Goal: Task Accomplishment & Management: Use online tool/utility

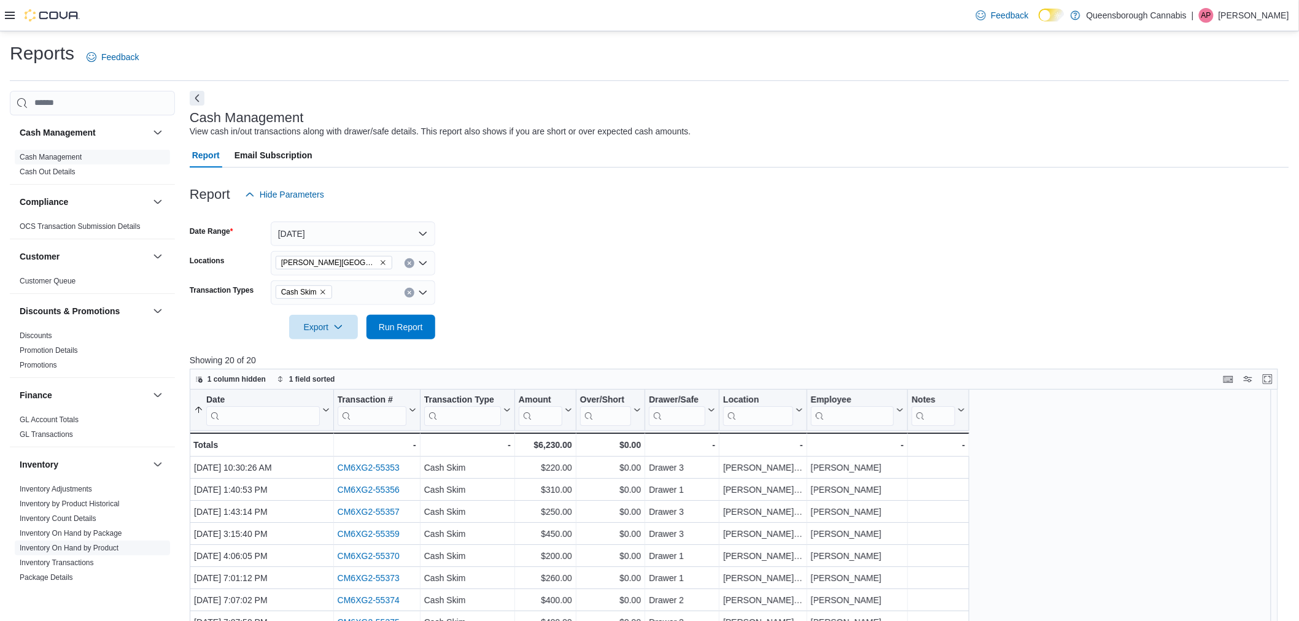
click at [109, 547] on link "Inventory On Hand by Product" at bounding box center [69, 548] width 99 height 9
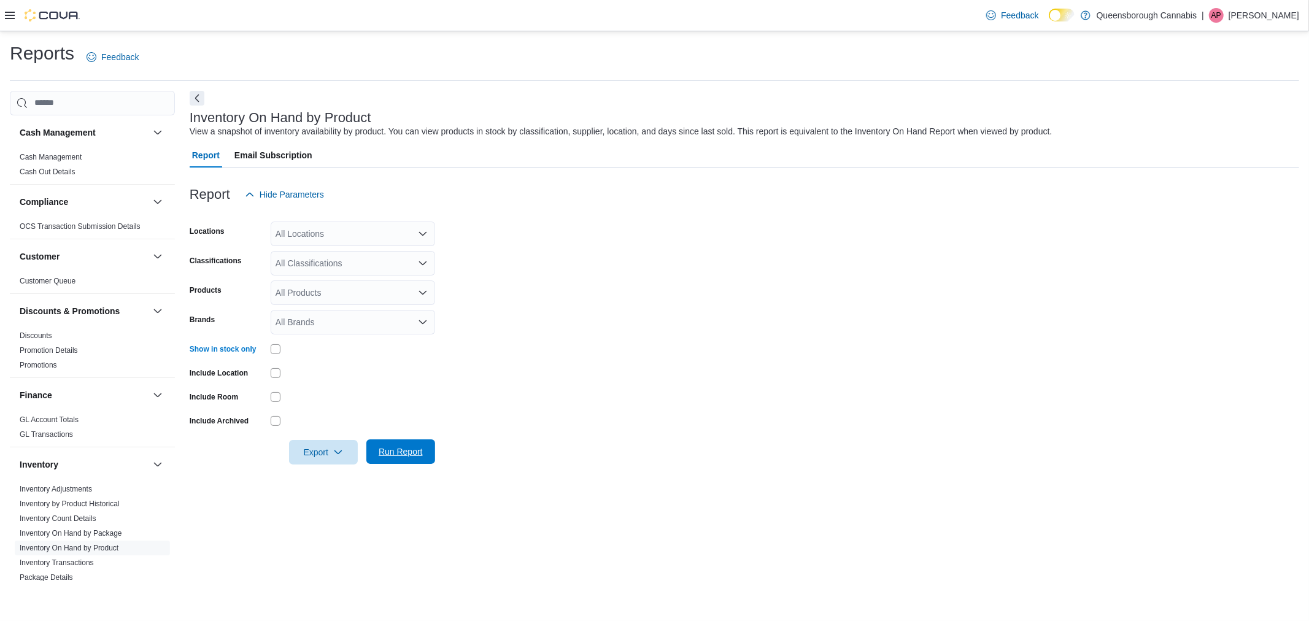
click at [404, 455] on span "Run Report" at bounding box center [401, 452] width 44 height 12
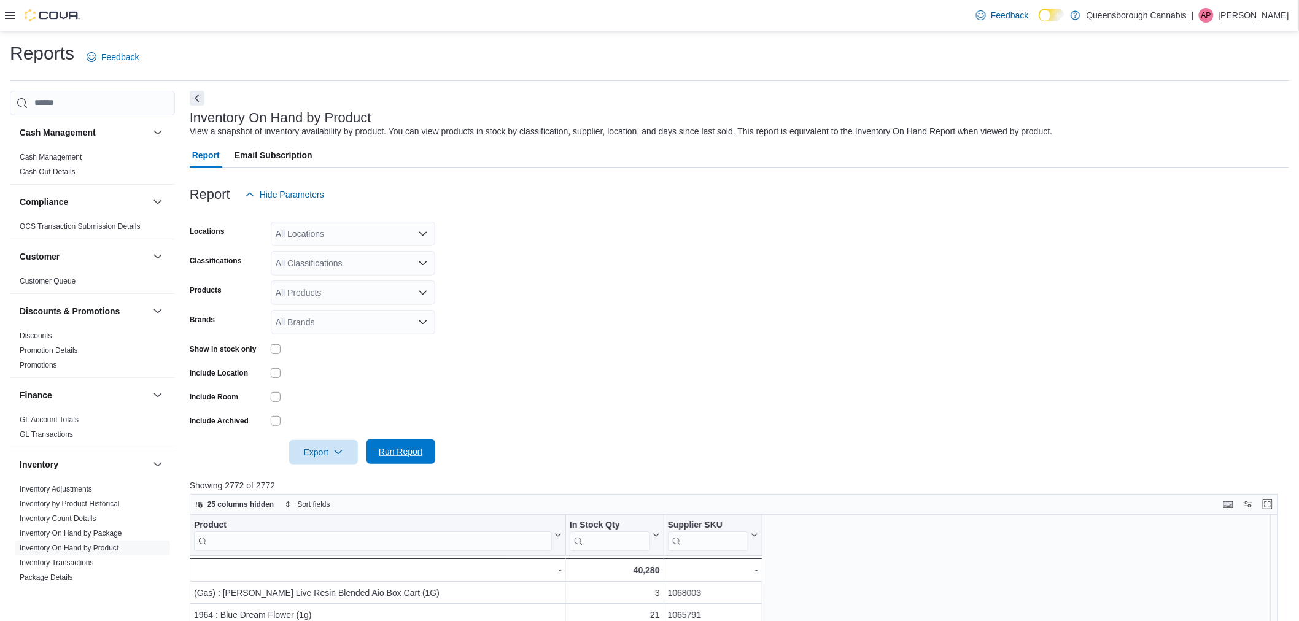
click at [424, 451] on span "Run Report" at bounding box center [401, 451] width 54 height 25
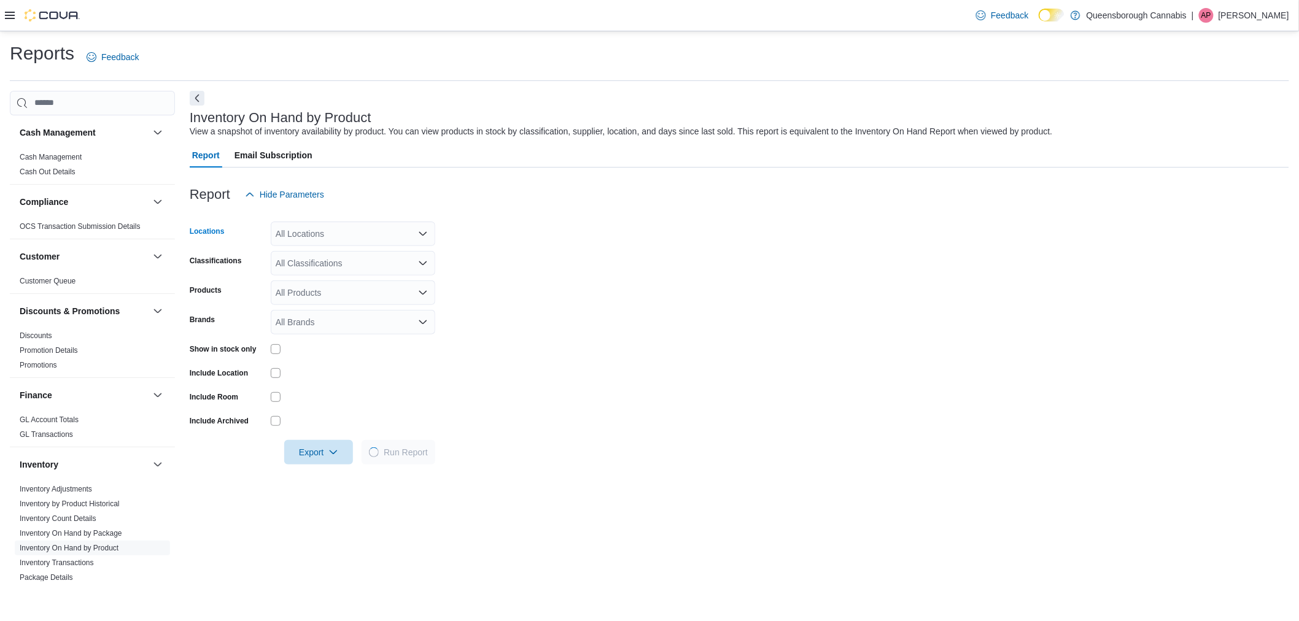
click at [302, 237] on div "All Locations" at bounding box center [353, 234] width 164 height 25
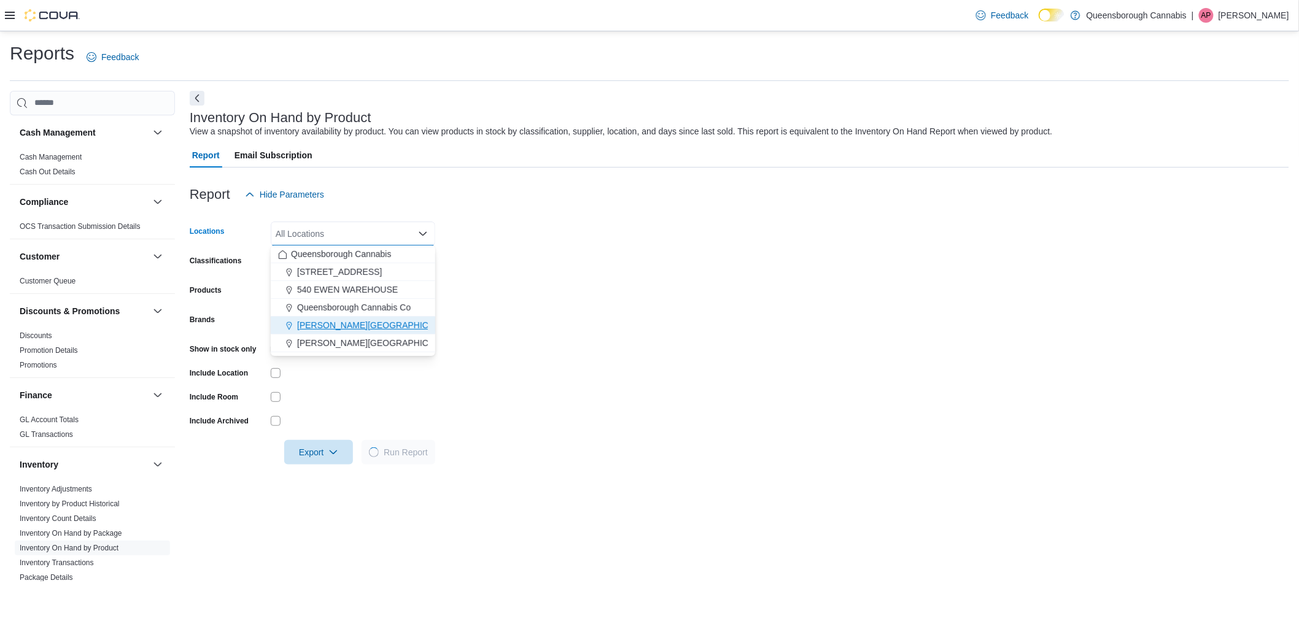
click at [311, 323] on span "[PERSON_NAME][GEOGRAPHIC_DATA]" at bounding box center [377, 325] width 160 height 12
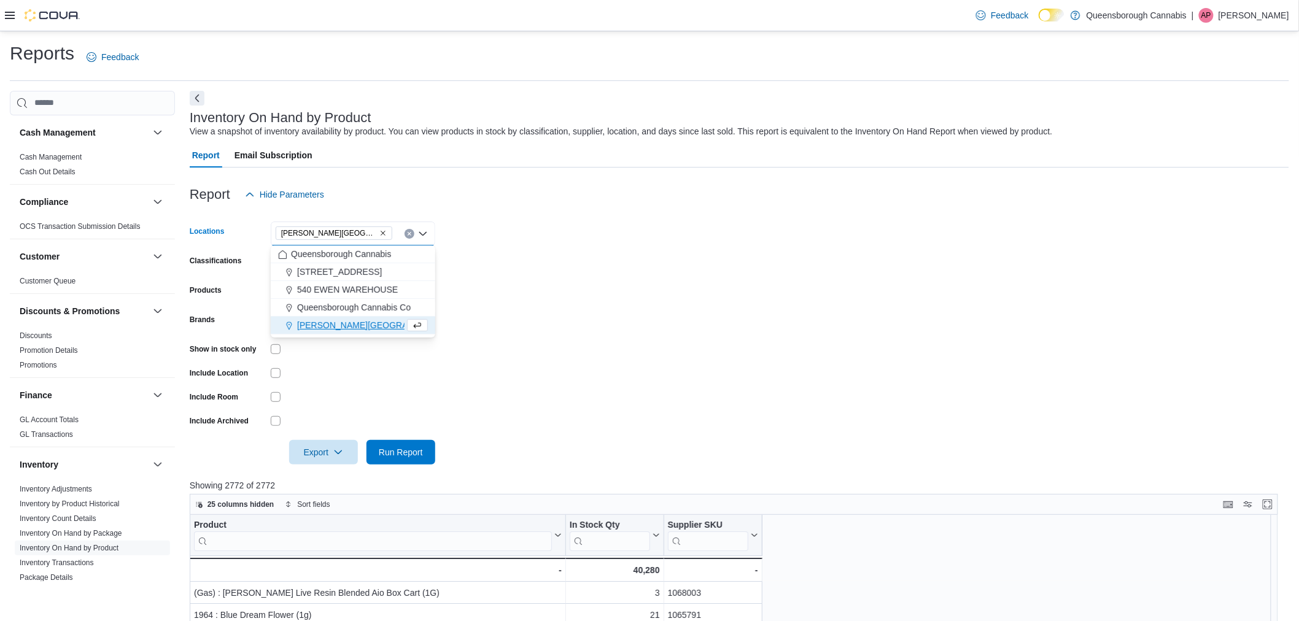
click at [508, 409] on form "Locations [PERSON_NAME][GEOGRAPHIC_DATA] Combo box. Selected. [PERSON_NAME][GEO…" at bounding box center [739, 336] width 1099 height 258
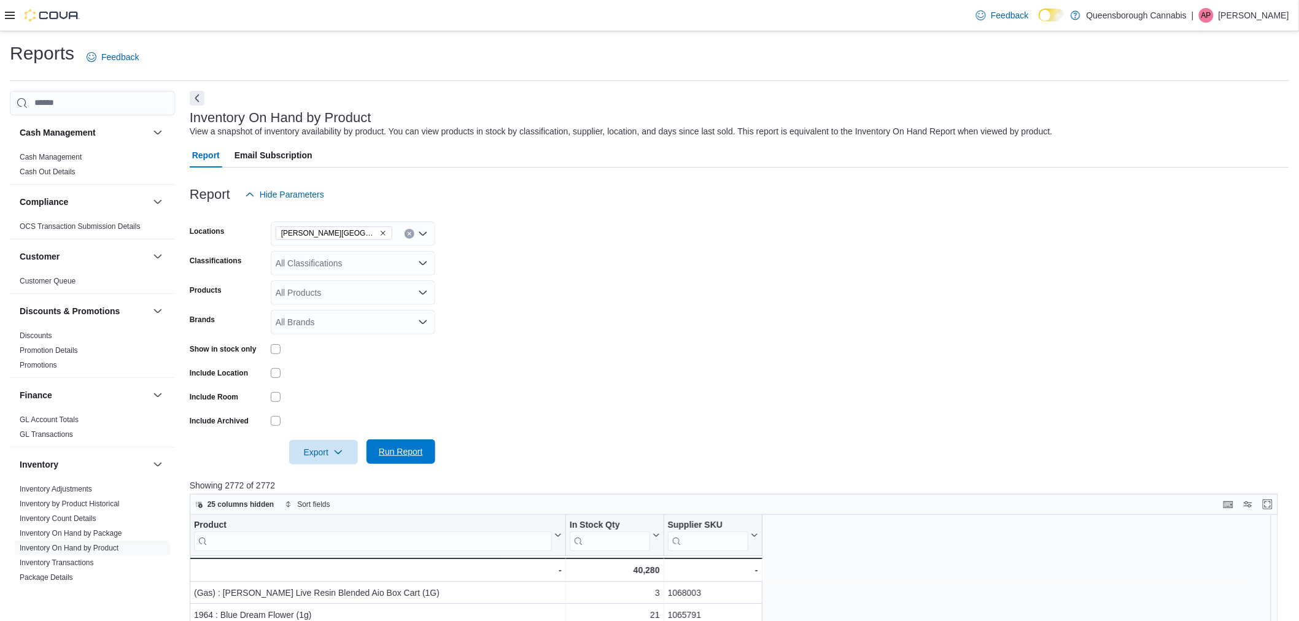
click at [412, 441] on span "Run Report" at bounding box center [401, 451] width 54 height 25
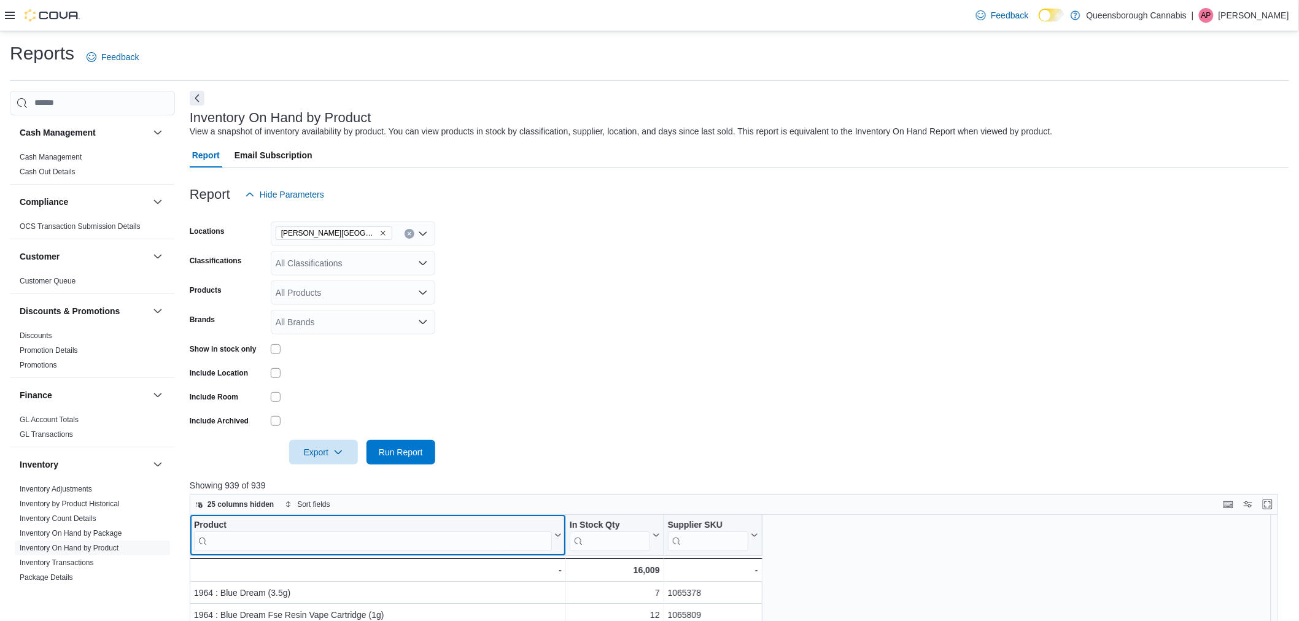
click at [321, 543] on input "search" at bounding box center [373, 541] width 358 height 20
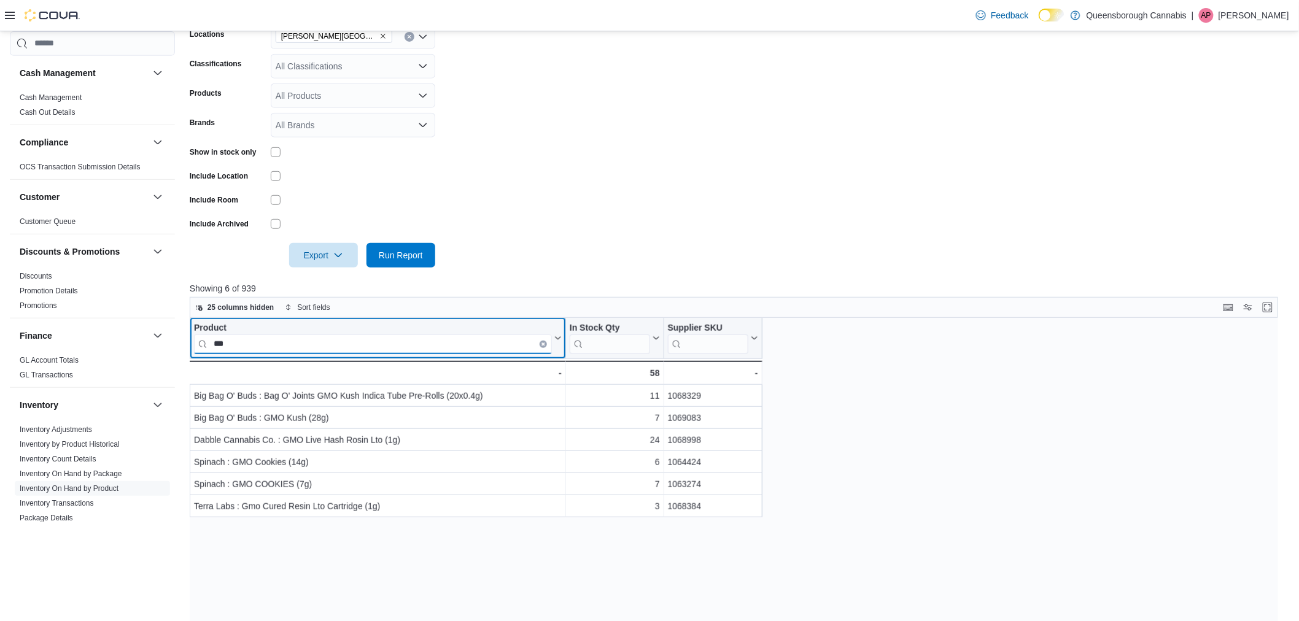
scroll to position [204, 0]
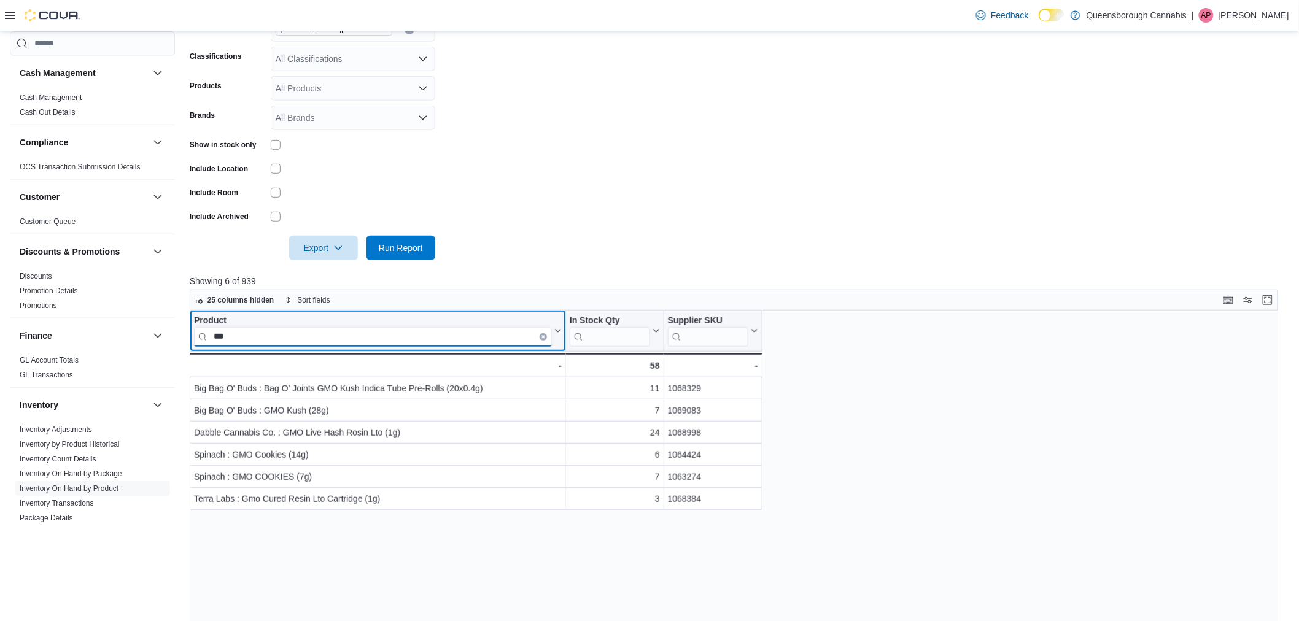
drag, startPoint x: 276, startPoint y: 342, endPoint x: 121, endPoint y: 315, distance: 157.6
click at [121, 315] on div "Cash Management Cash Management Cash Out Details Compliance OCS Transaction Sub…" at bounding box center [649, 336] width 1279 height 900
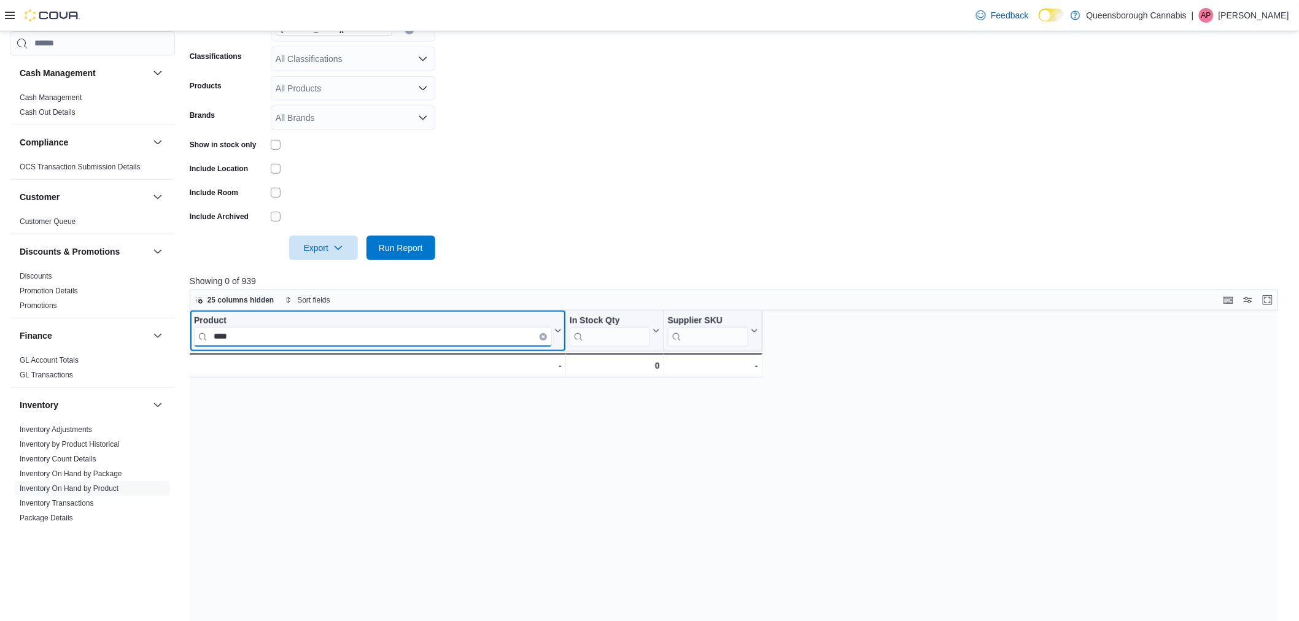
type input "****"
click at [541, 339] on button "Clear input" at bounding box center [543, 336] width 7 height 7
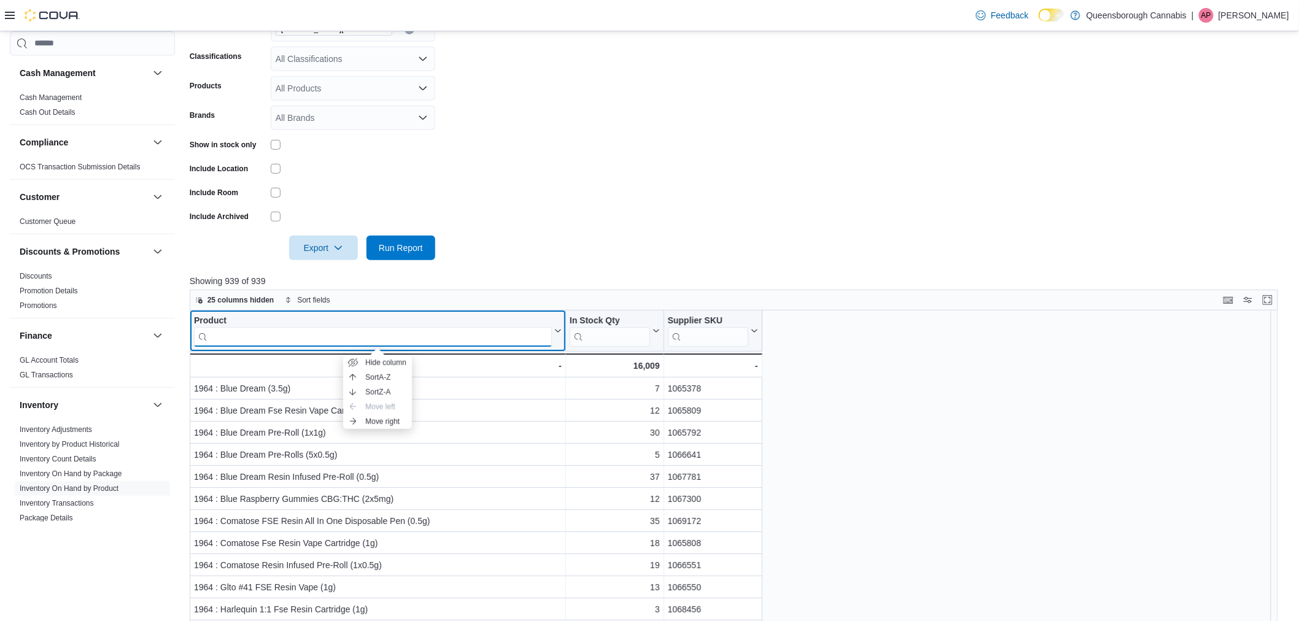
click at [465, 336] on input "search" at bounding box center [373, 337] width 358 height 20
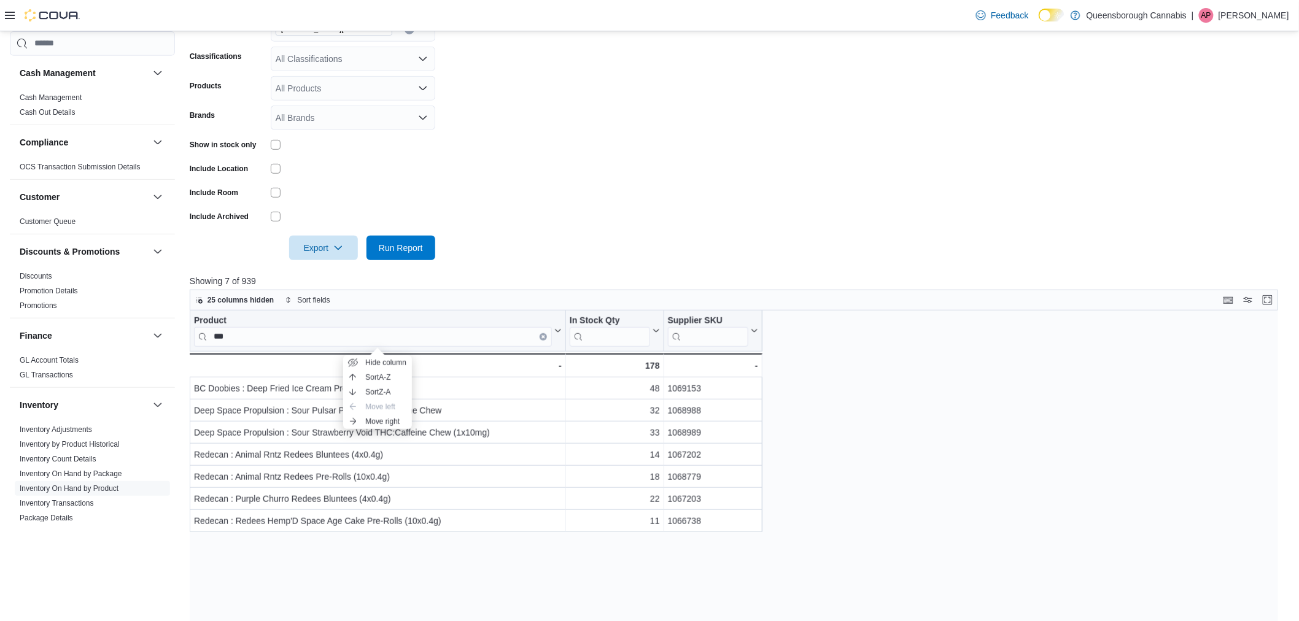
click at [628, 217] on form "Locations [PERSON_NAME] 72 Centre Classifications All Classifications Products …" at bounding box center [739, 131] width 1099 height 258
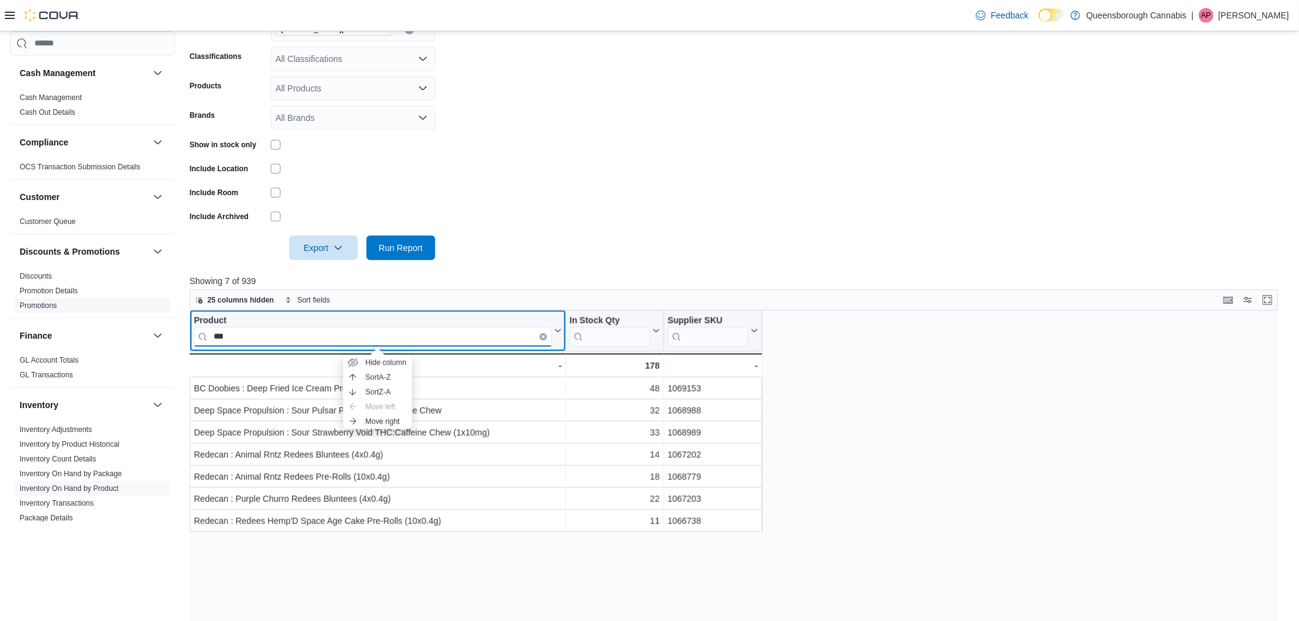
drag, startPoint x: 274, startPoint y: 331, endPoint x: 113, endPoint y: 299, distance: 164.7
click at [118, 300] on div "Cash Management Cash Management Cash Out Details Compliance OCS Transaction Sub…" at bounding box center [649, 336] width 1279 height 900
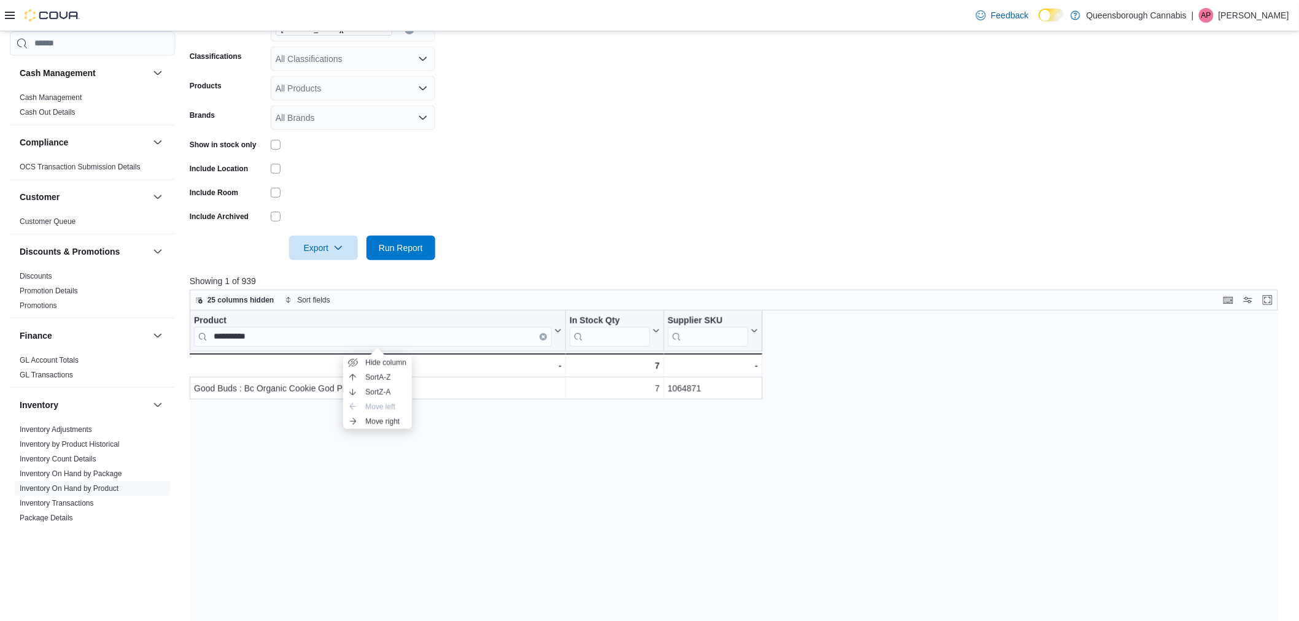
click at [478, 416] on div "**********" at bounding box center [739, 549] width 1099 height 476
click at [478, 275] on p "Showing 1 of 939" at bounding box center [739, 281] width 1099 height 12
click at [461, 320] on div "Product" at bounding box center [373, 321] width 358 height 12
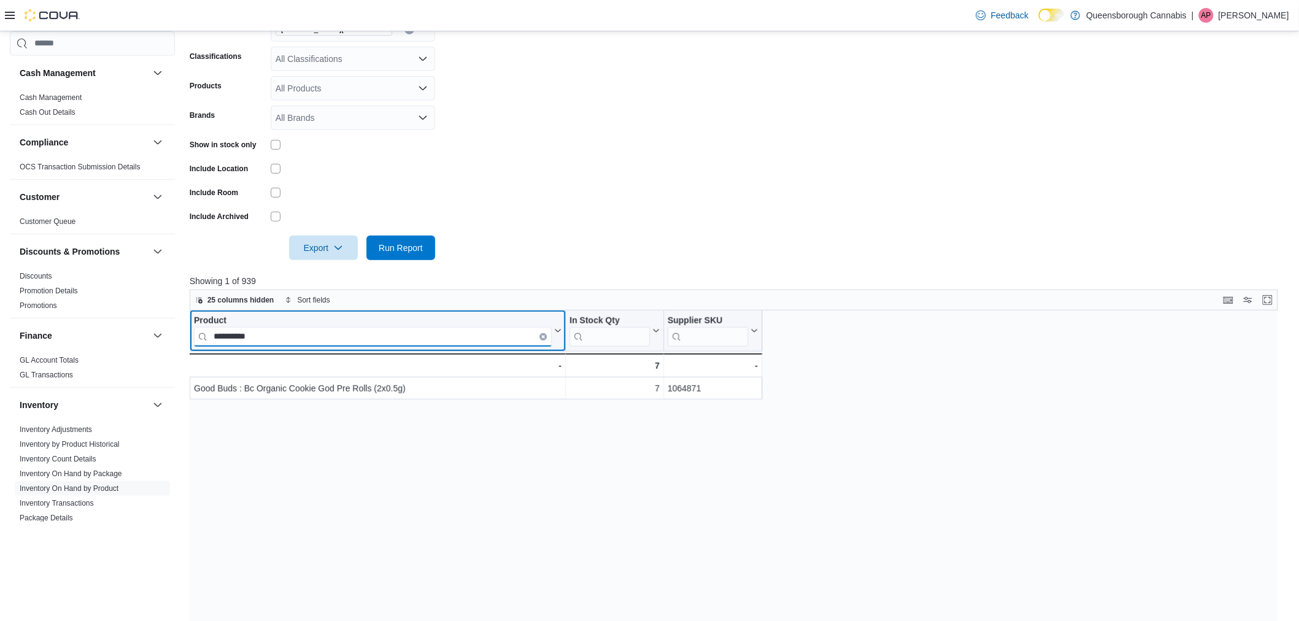
drag, startPoint x: 317, startPoint y: 335, endPoint x: 6, endPoint y: 282, distance: 315.6
click at [14, 289] on div "Cash Management Cash Management Cash Out Details Compliance OCS Transaction Sub…" at bounding box center [649, 336] width 1279 height 900
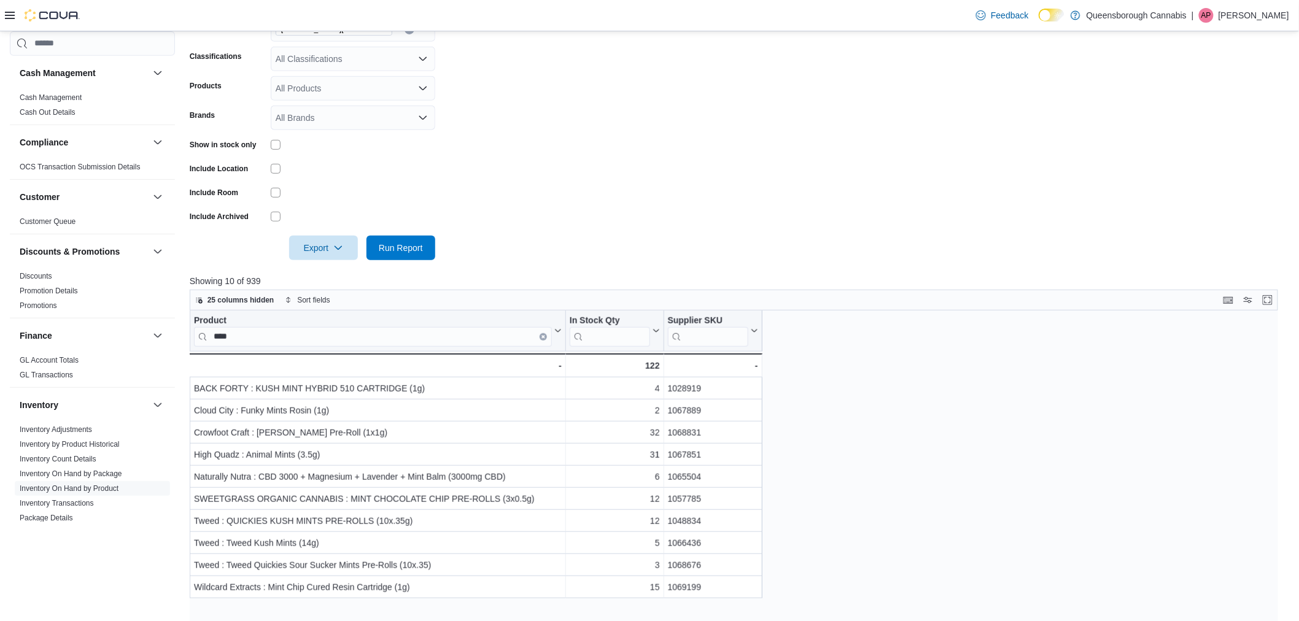
click at [905, 87] on form "Locations [PERSON_NAME] 72 Centre Classifications All Classifications Products …" at bounding box center [739, 131] width 1099 height 258
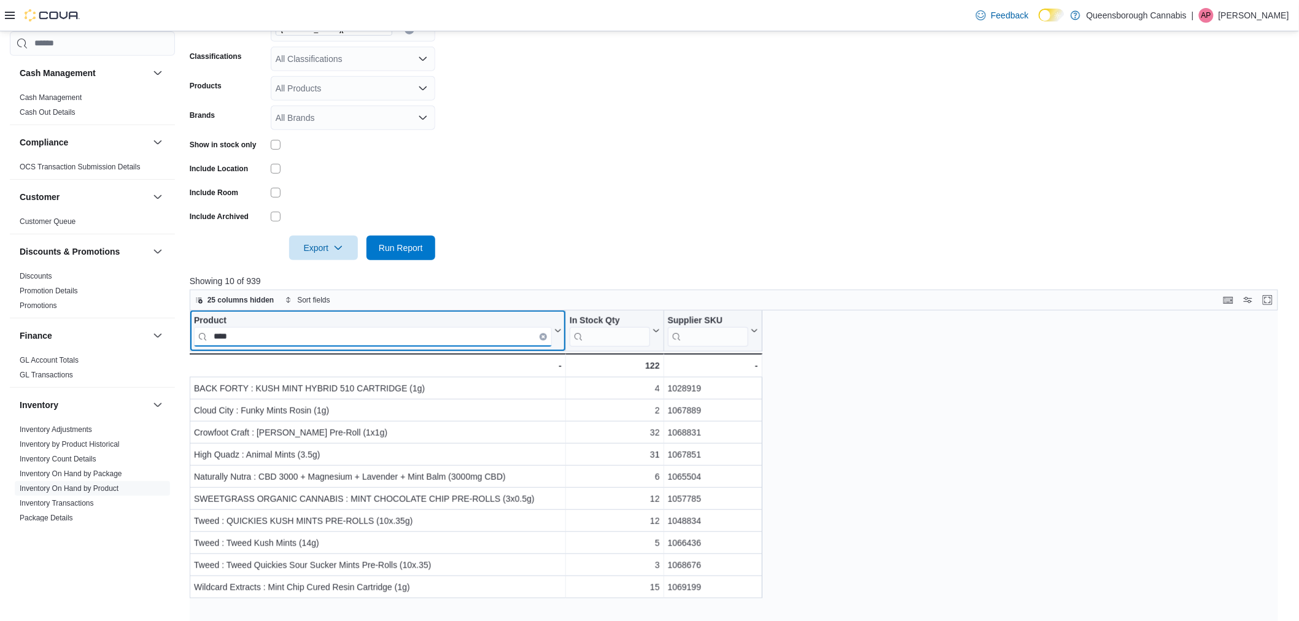
click at [473, 329] on input "****" at bounding box center [373, 337] width 358 height 20
drag, startPoint x: 473, startPoint y: 329, endPoint x: 446, endPoint y: 330, distance: 26.4
click at [446, 330] on input "****" at bounding box center [373, 337] width 358 height 20
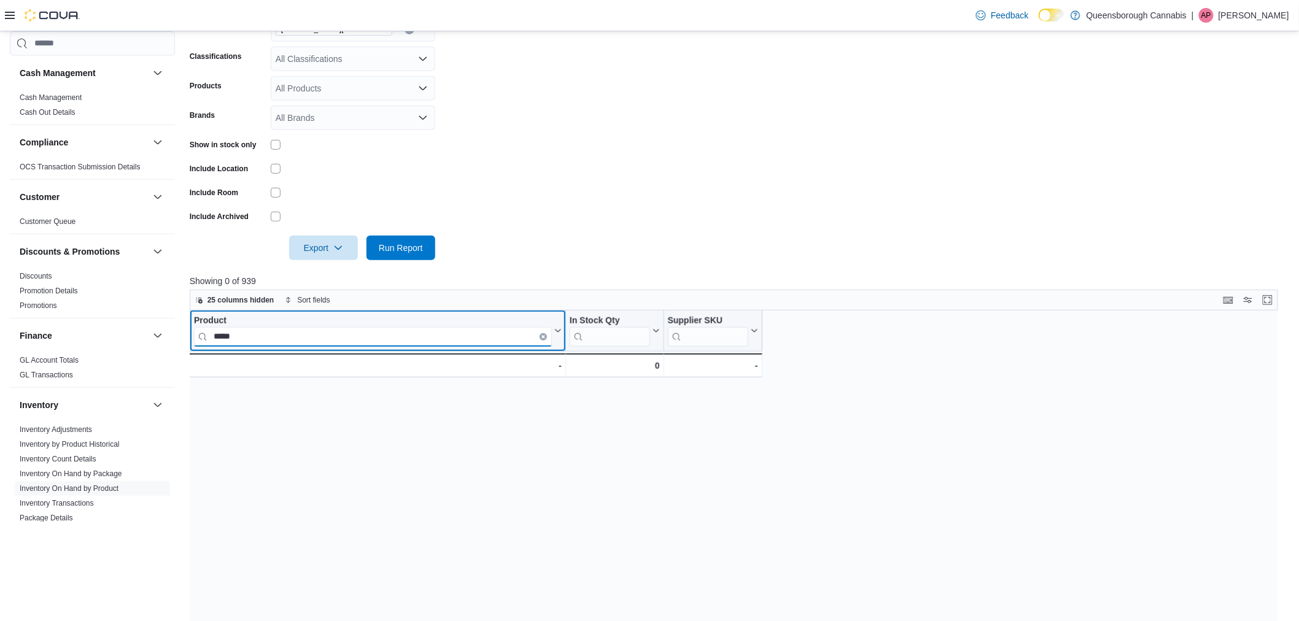
type input "*****"
